Goal: Navigation & Orientation: Go to known website

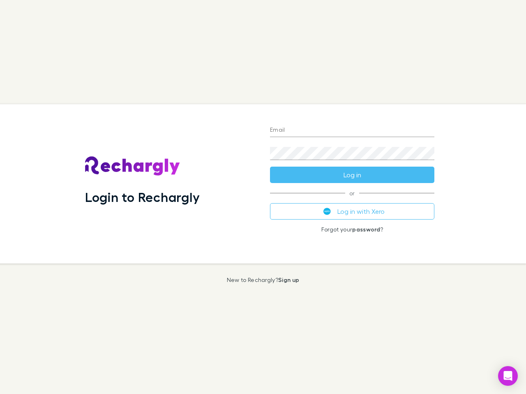
click at [263, 197] on div "Login to Rechargly" at bounding box center [170, 183] width 185 height 159
click at [352, 131] on input "Email" at bounding box center [352, 130] width 164 height 13
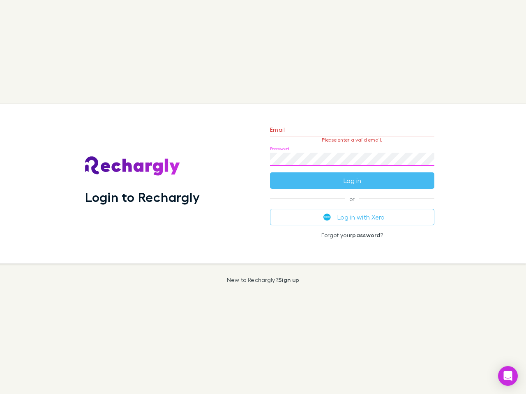
click at [352, 175] on form "Email Please enter a valid email. Password Log in" at bounding box center [352, 153] width 164 height 71
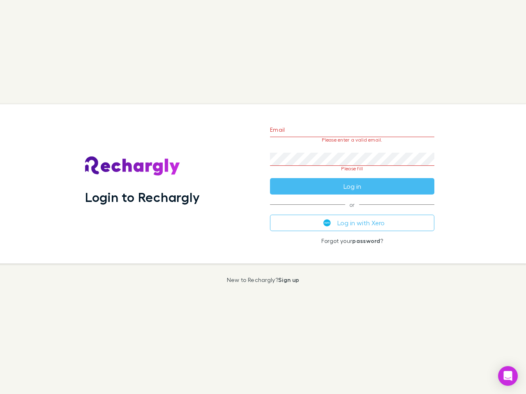
click at [352, 212] on div "Email Please enter a valid email. Password Please fill Log in or Log in with Xe…" at bounding box center [352, 183] width 178 height 159
click at [508, 376] on icon "Open Intercom Messenger" at bounding box center [508, 376] width 9 height 10
